Goal: Information Seeking & Learning: Learn about a topic

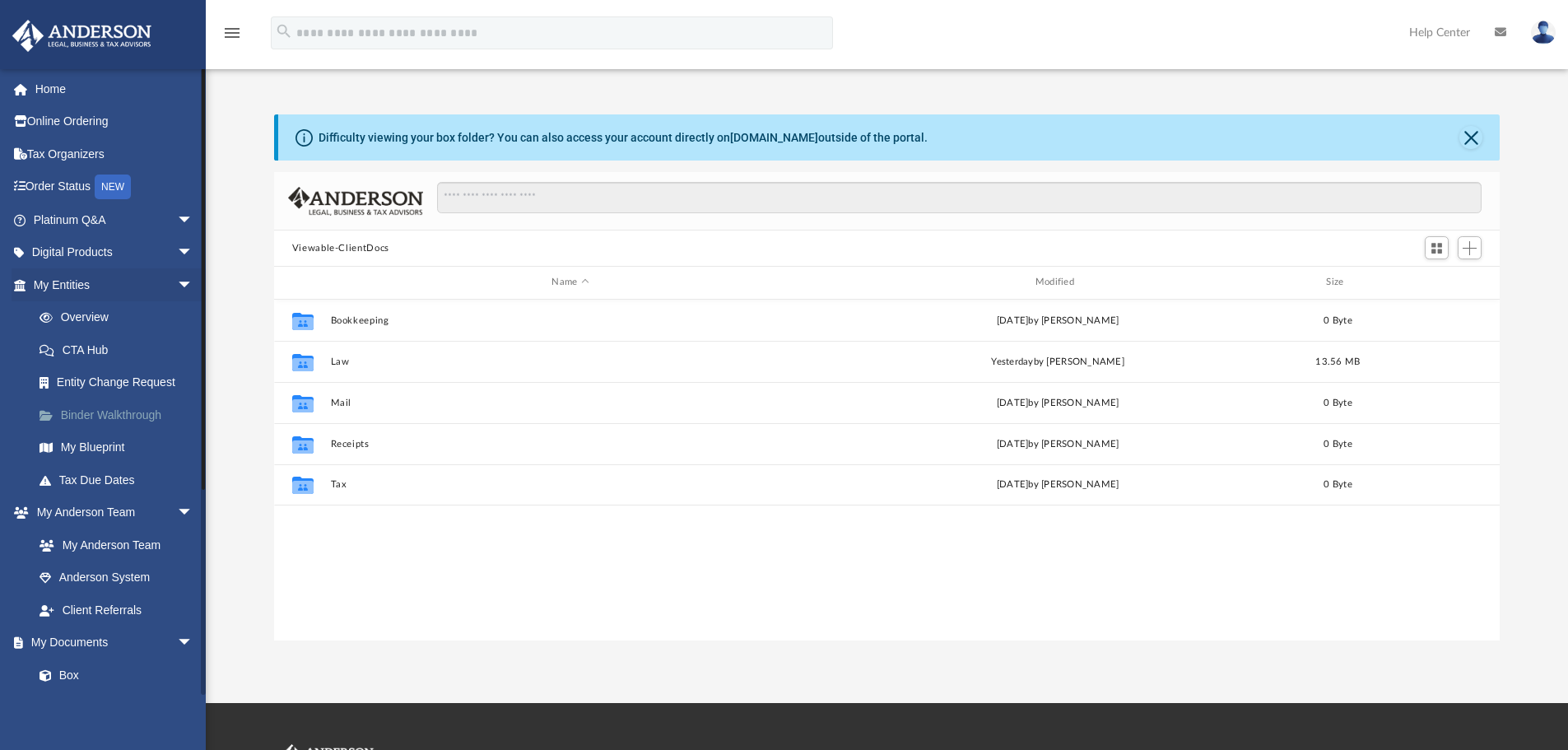
scroll to position [362, 1213]
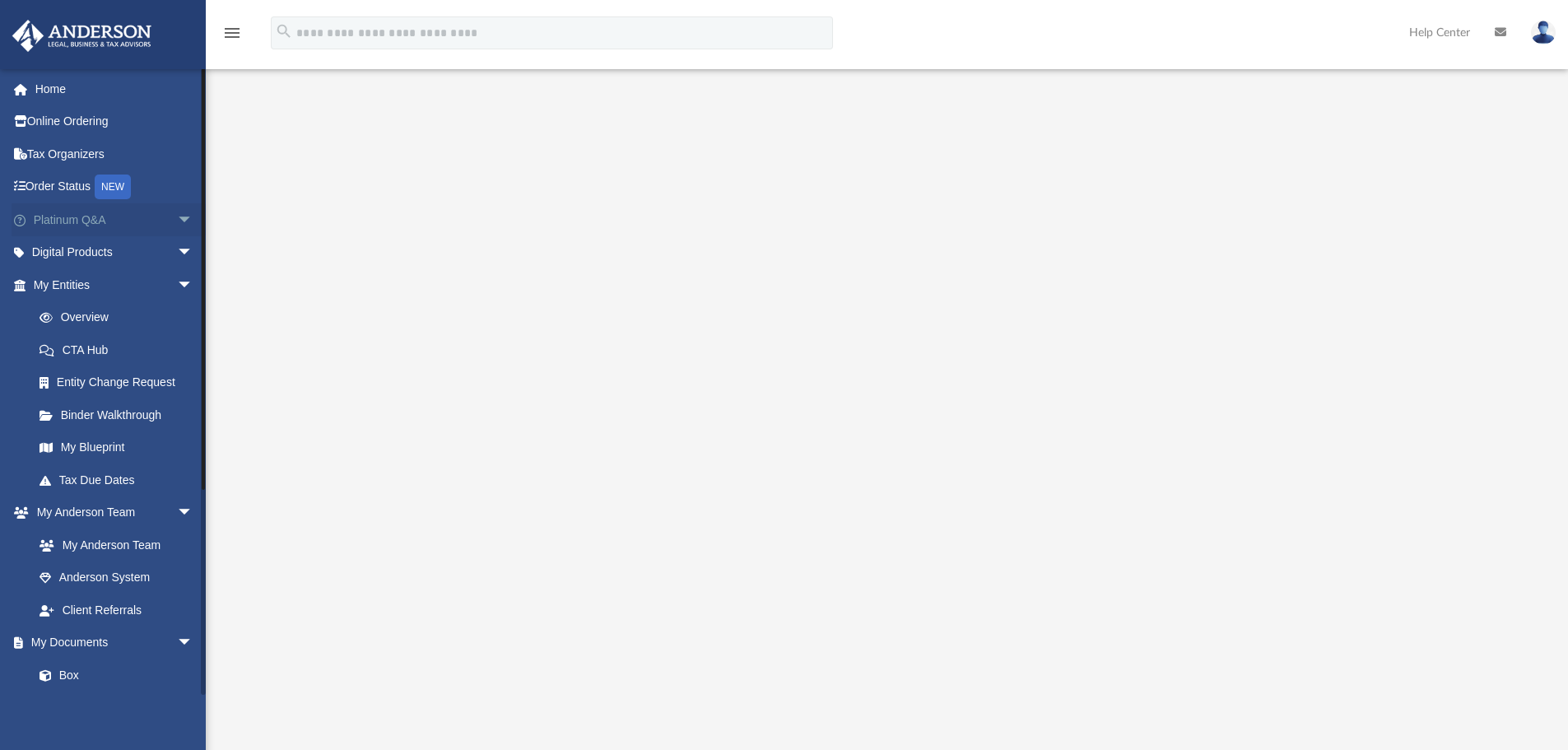
click at [177, 219] on span "arrow_drop_down" at bounding box center [192, 220] width 33 height 34
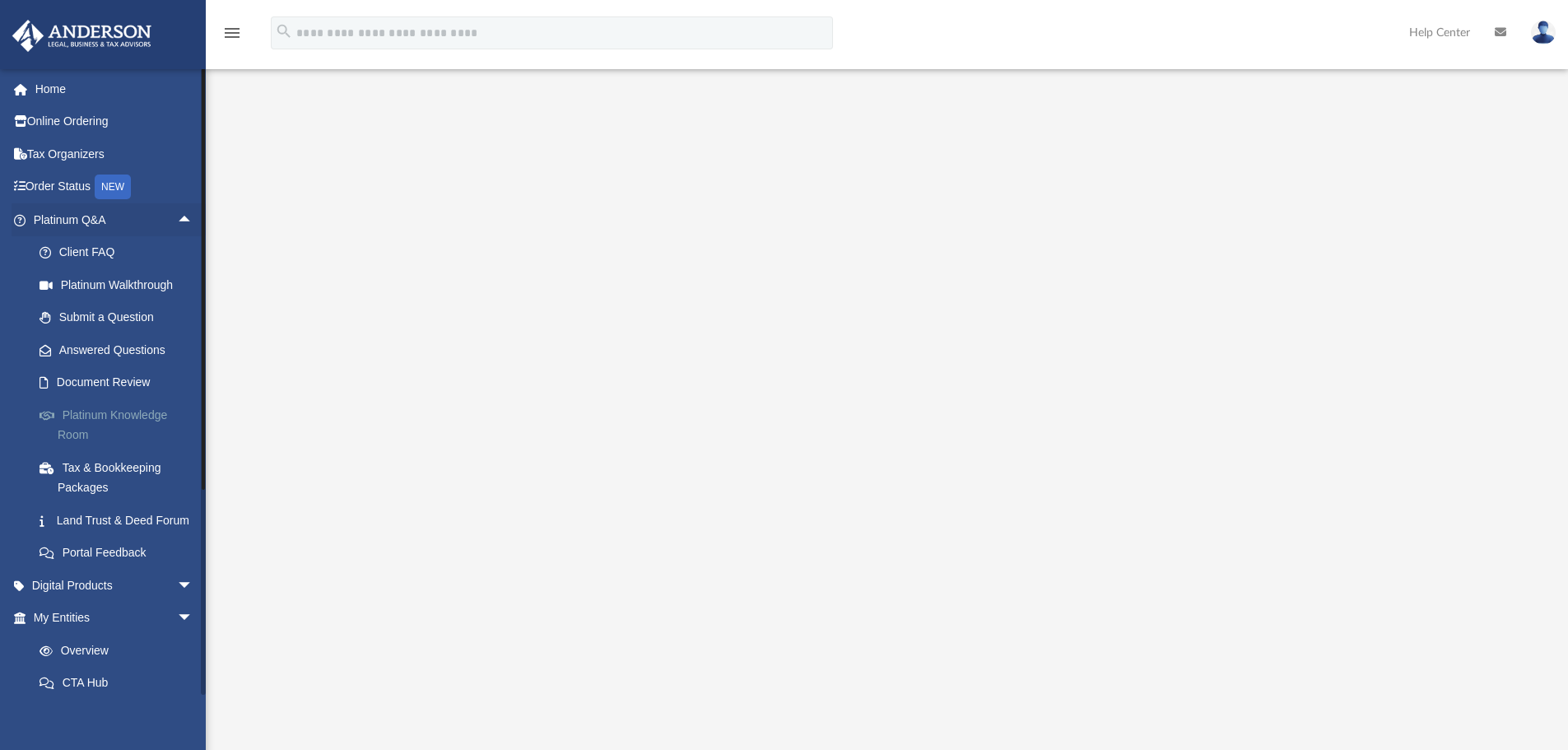
click at [89, 418] on link "Platinum Knowledge Room" at bounding box center [120, 425] width 195 height 53
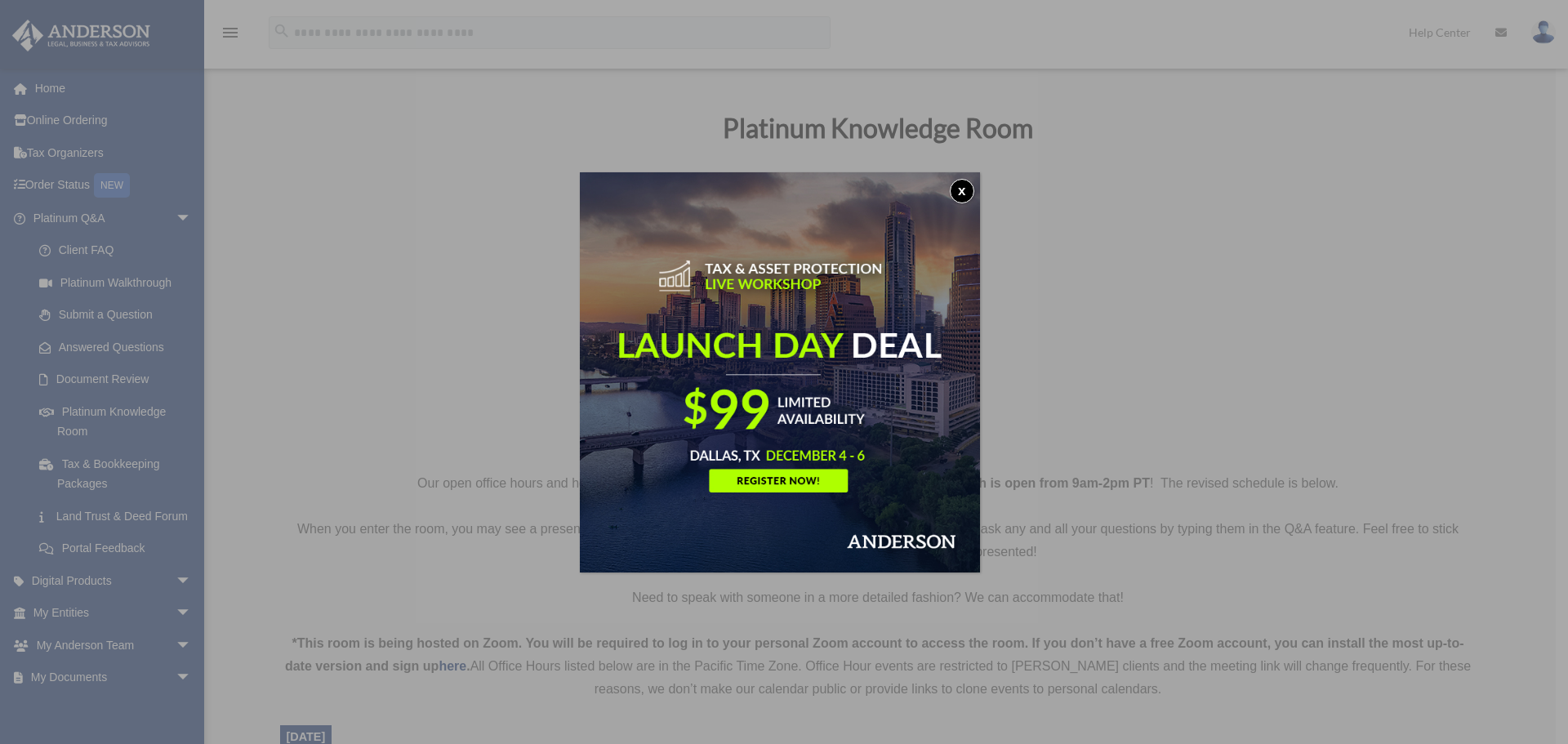
click at [967, 192] on button "x" at bounding box center [962, 191] width 25 height 25
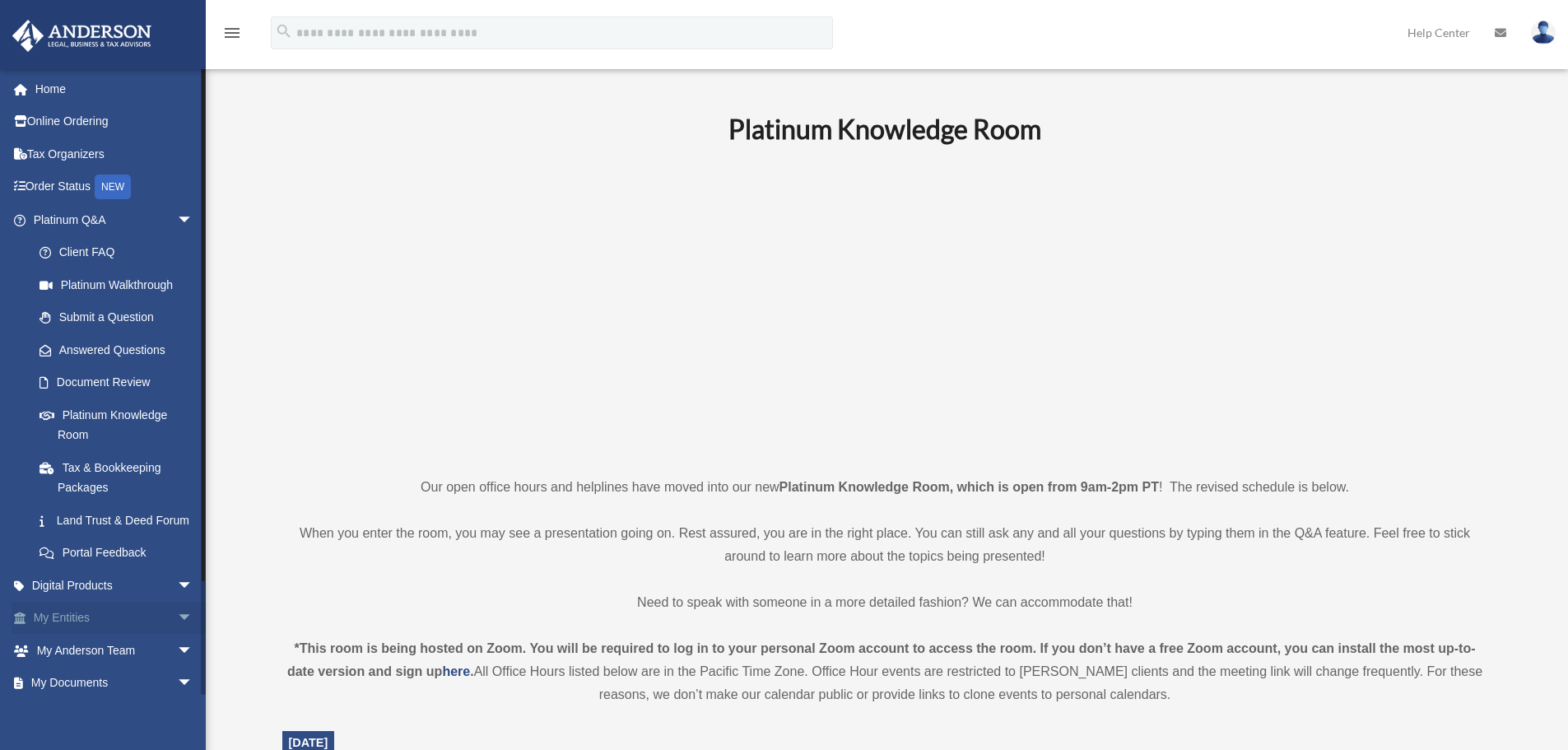
click at [177, 635] on span "arrow_drop_down" at bounding box center [192, 618] width 33 height 34
click at [111, 418] on link "Platinum Knowledge Room" at bounding box center [120, 425] width 195 height 53
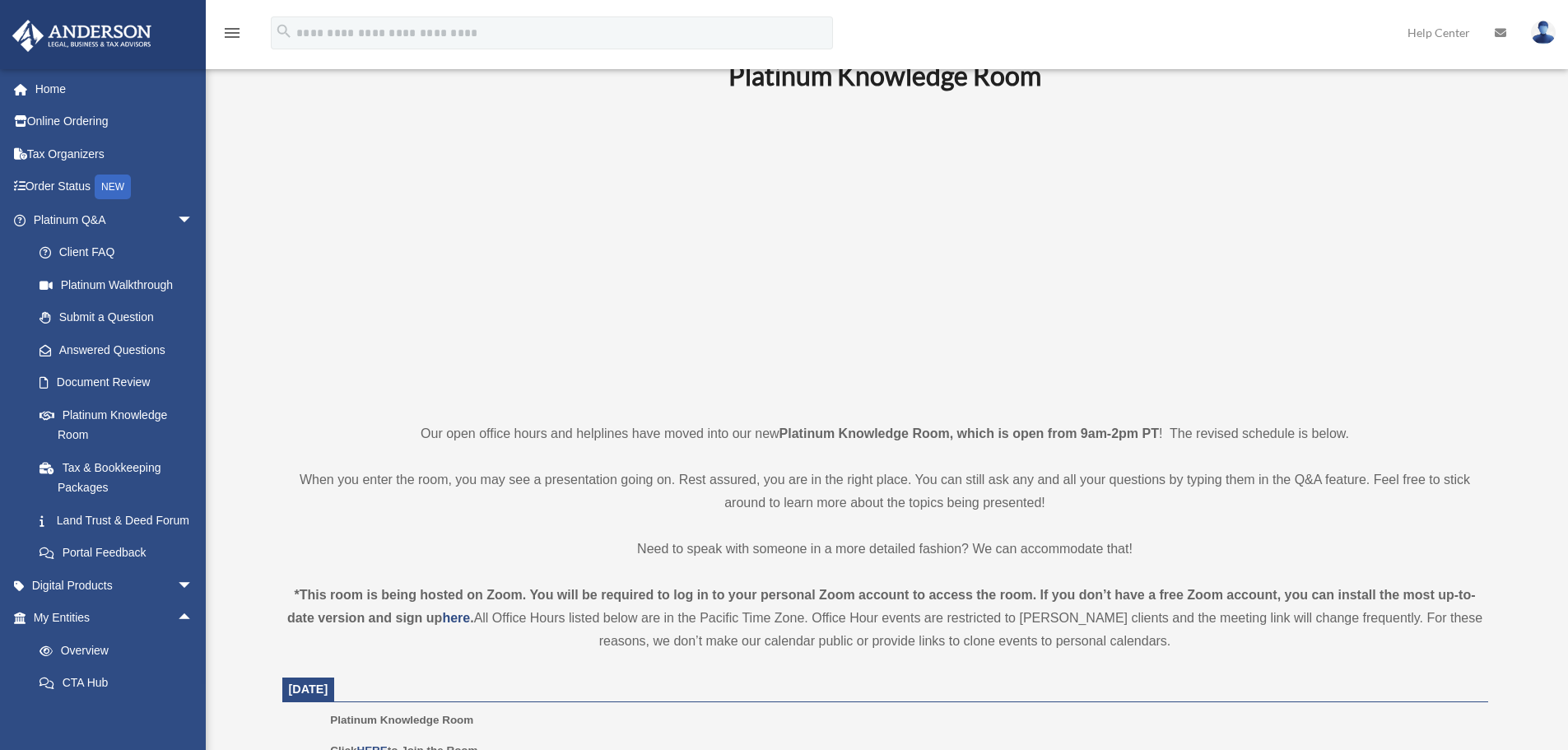
scroll to position [78, 0]
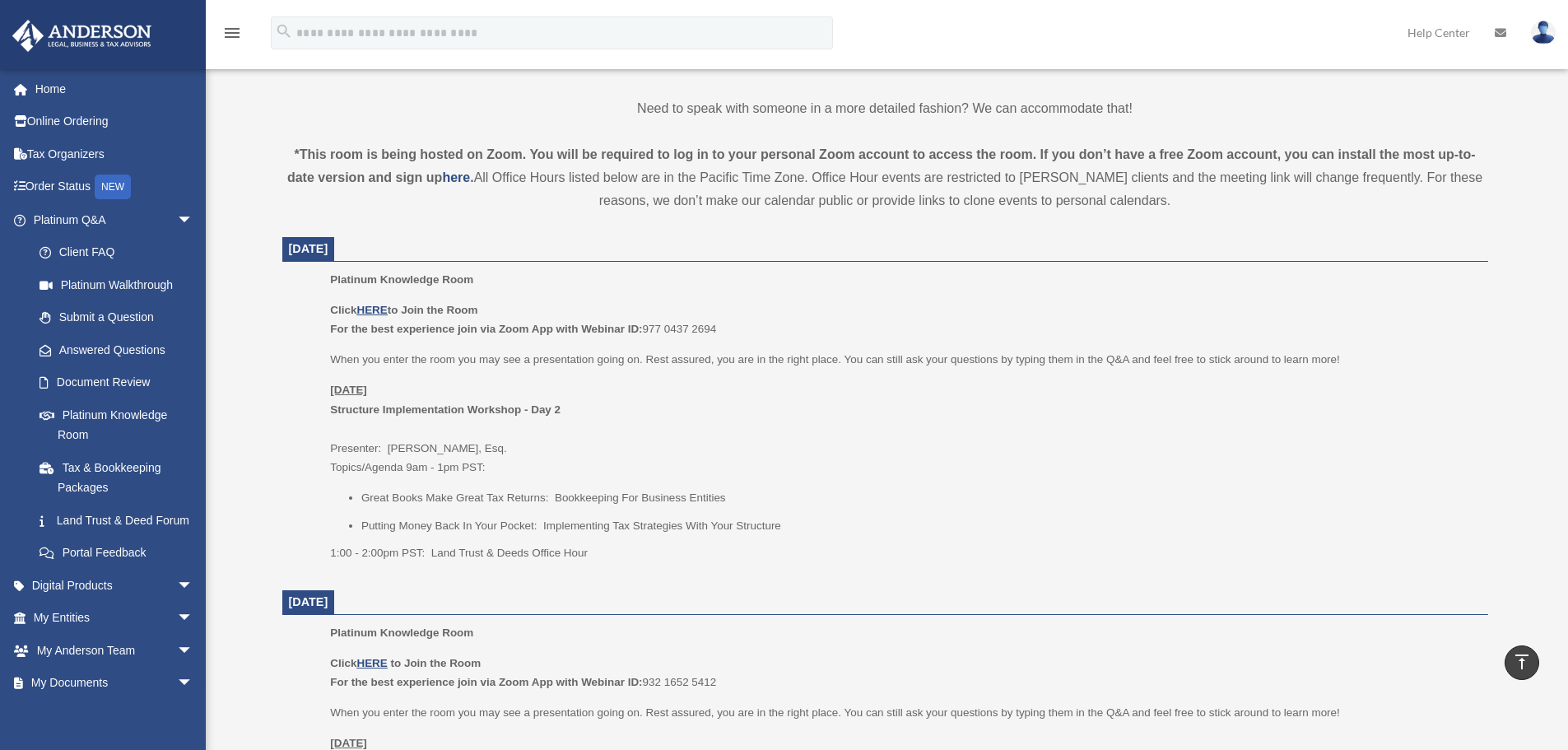
scroll to position [493, 0]
click at [382, 312] on u "HERE" at bounding box center [371, 311] width 31 height 12
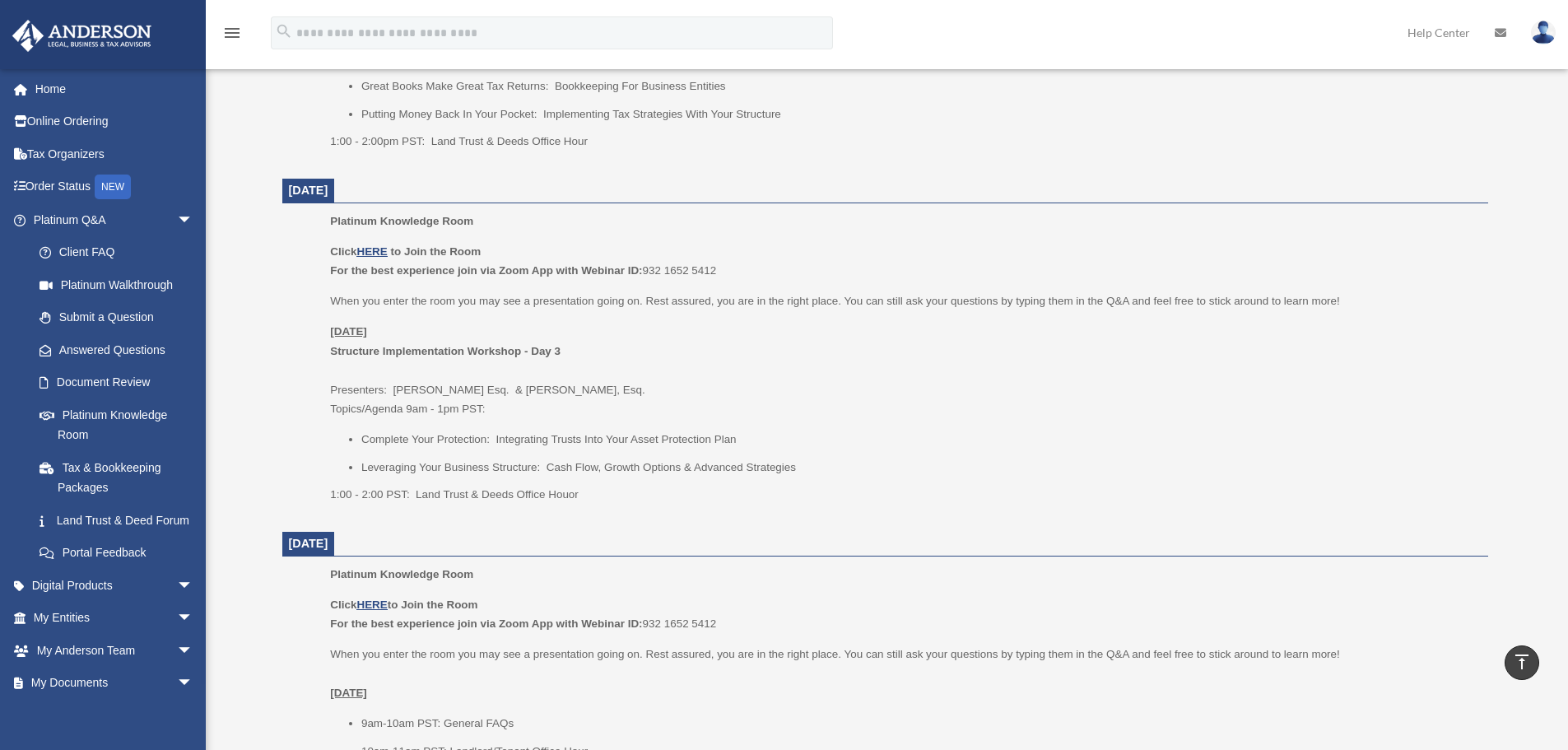
scroll to position [988, 0]
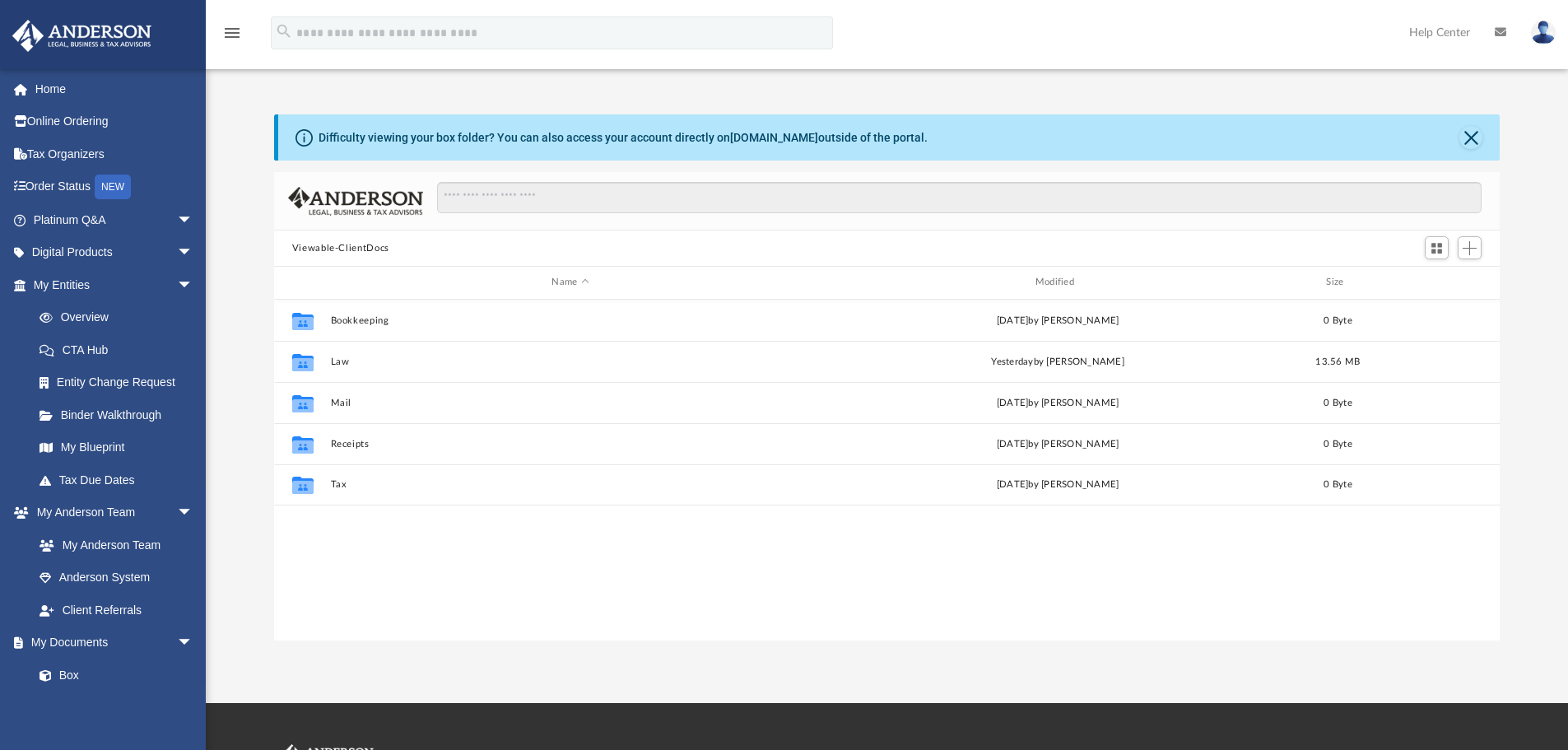
scroll to position [362, 1213]
click at [62, 128] on link "Online Ordering" at bounding box center [115, 121] width 206 height 33
